Goal: Find specific page/section: Find specific page/section

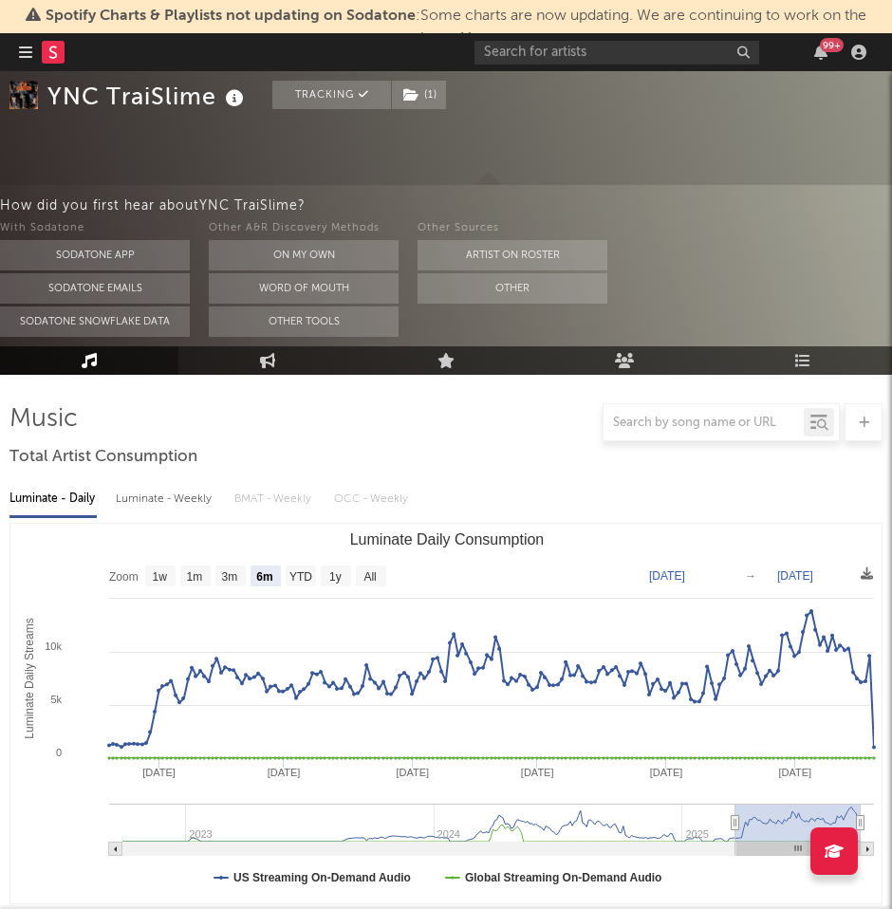
select select "6m"
select select "All"
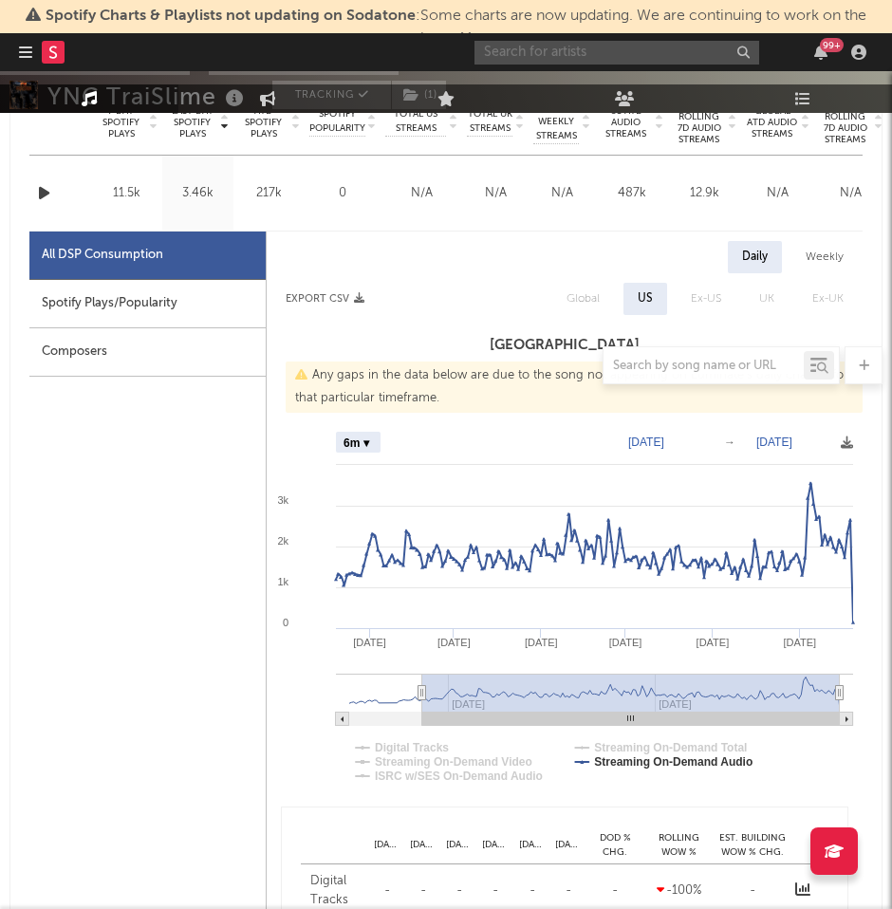
click at [575, 52] on input "text" at bounding box center [617, 53] width 285 height 24
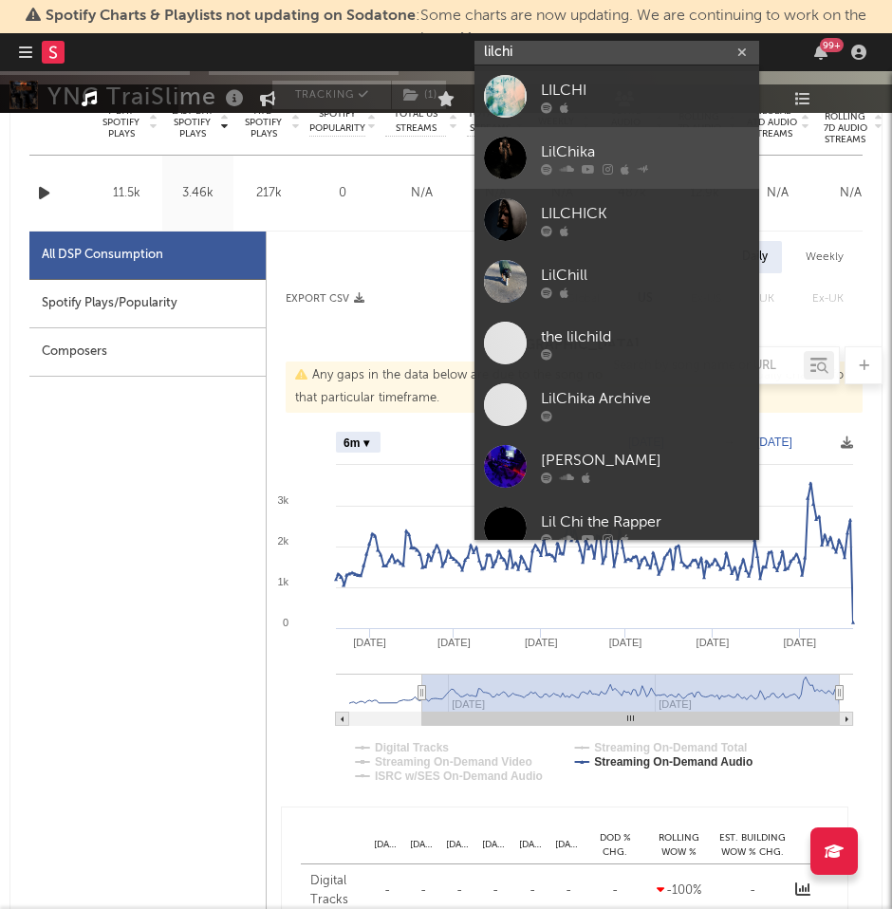
type input "lilchi"
click at [654, 141] on div "LilChika" at bounding box center [645, 151] width 209 height 23
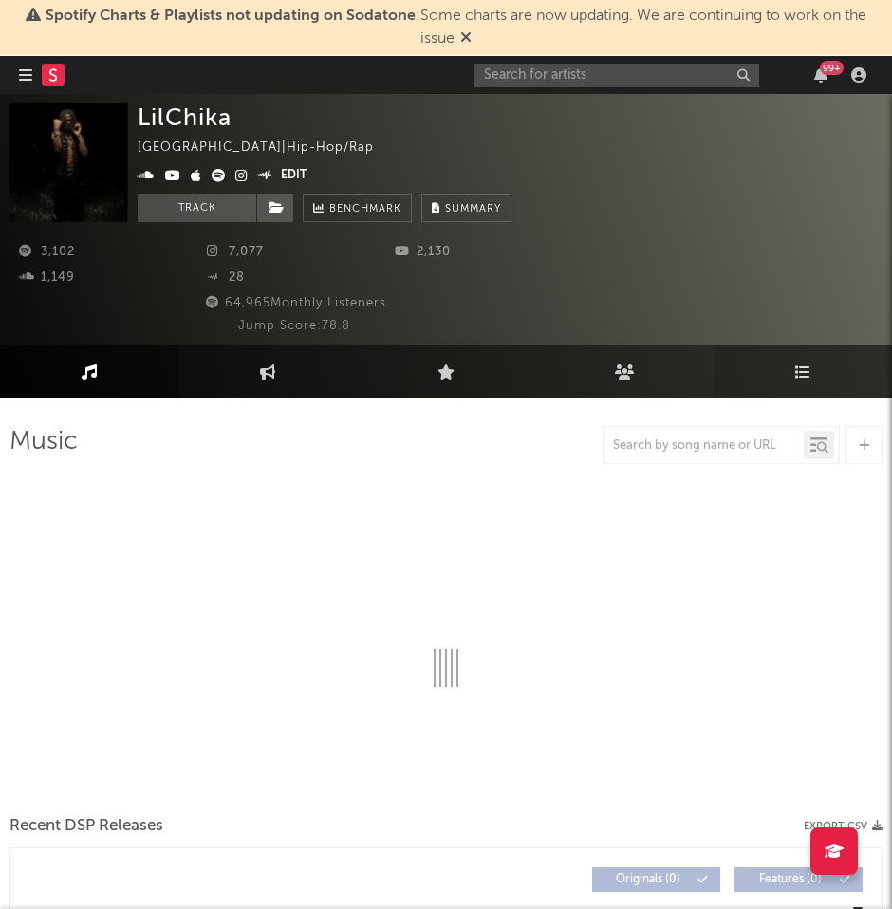
select select "1w"
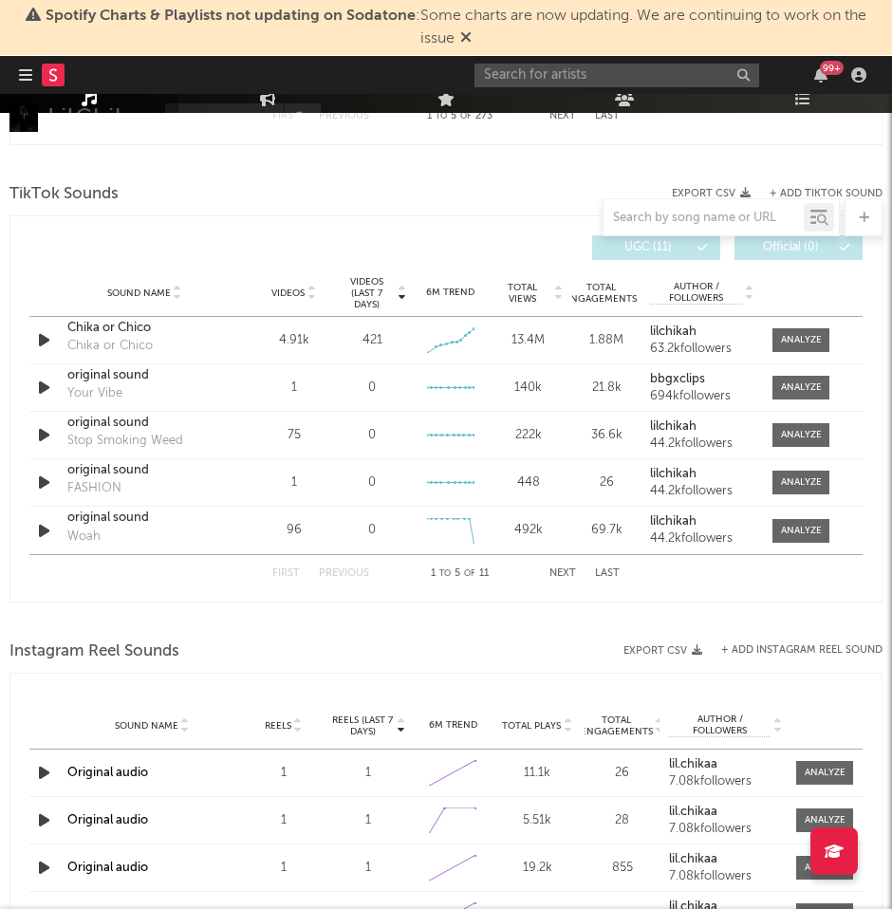
scroll to position [1475, 0]
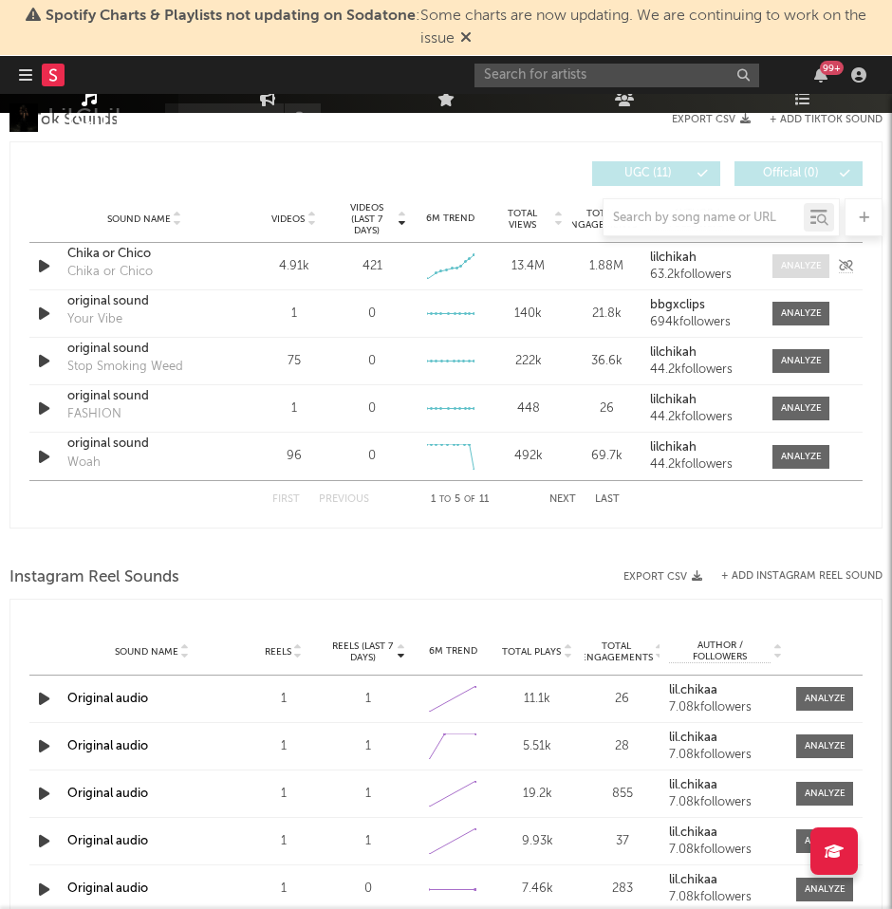
click at [799, 268] on div at bounding box center [801, 266] width 41 height 14
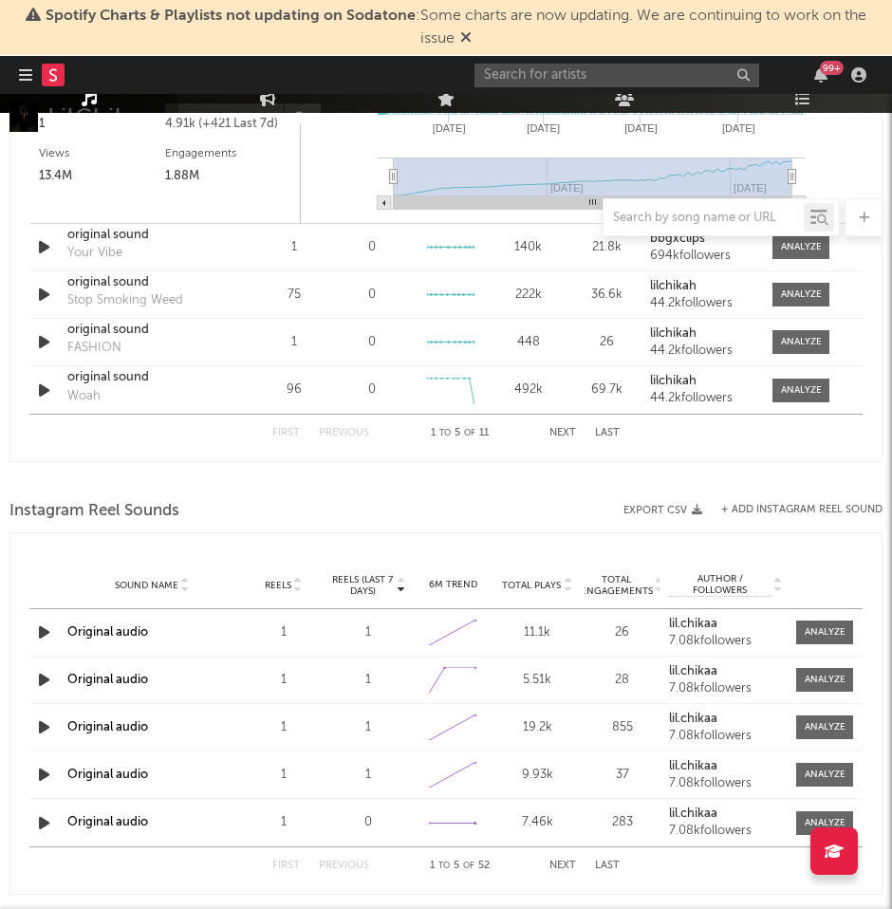
scroll to position [2066, 0]
